Goal: Information Seeking & Learning: Find specific fact

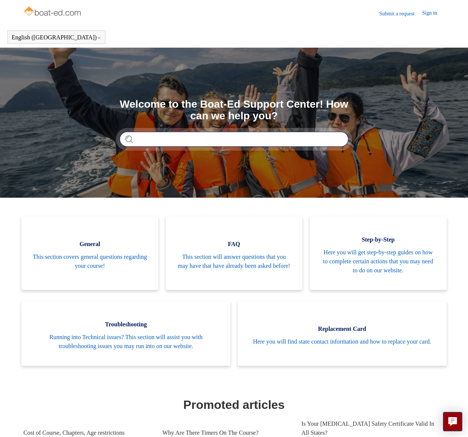
click at [217, 139] on input "Search" at bounding box center [234, 139] width 229 height 15
type input "**********"
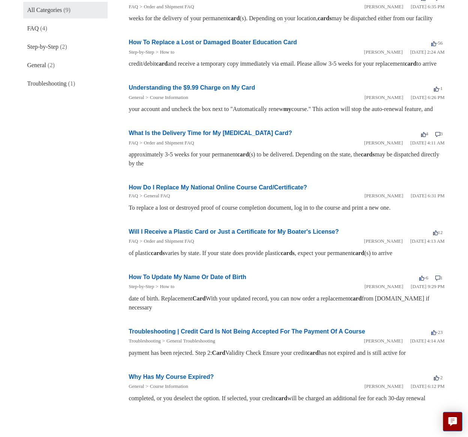
scroll to position [135, 0]
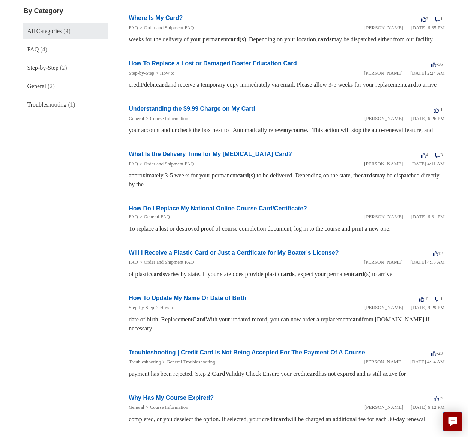
click at [236, 301] on link "How To Update My Name Or Date of Birth" at bounding box center [188, 298] width 118 height 6
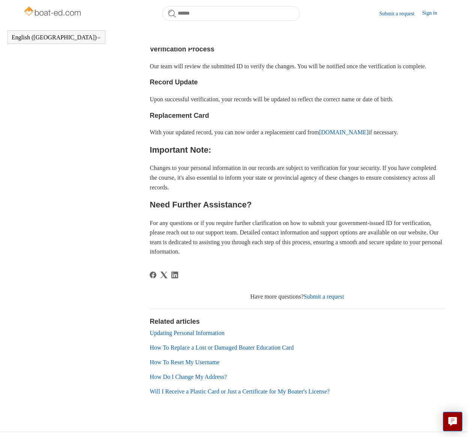
scroll to position [399, 0]
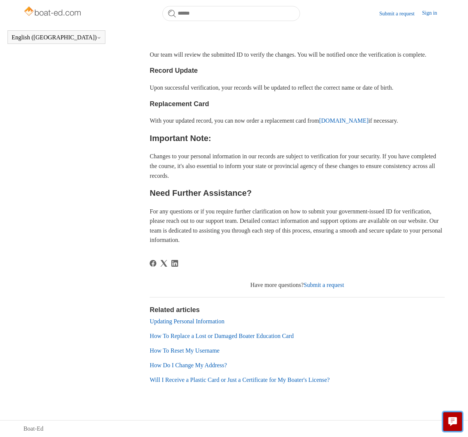
click at [452, 423] on icon "Live chat" at bounding box center [451, 424] width 3 height 4
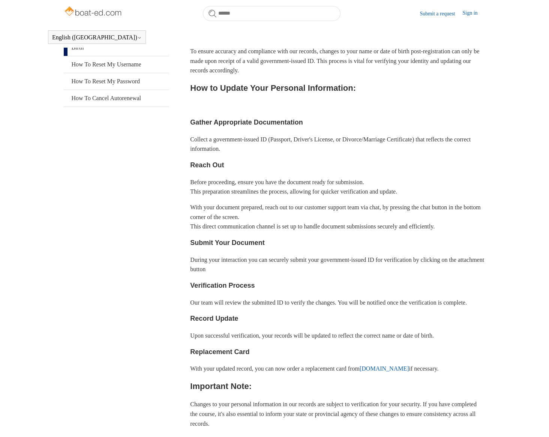
scroll to position [126, 0]
